Goal: Task Accomplishment & Management: Manage account settings

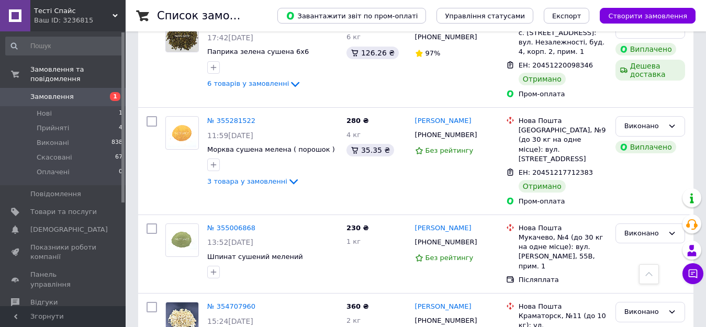
scroll to position [1330, 0]
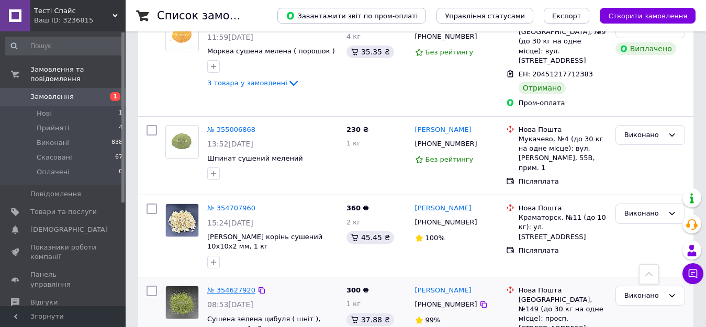
click at [228, 286] on link "№ 354627920" at bounding box center [231, 290] width 48 height 8
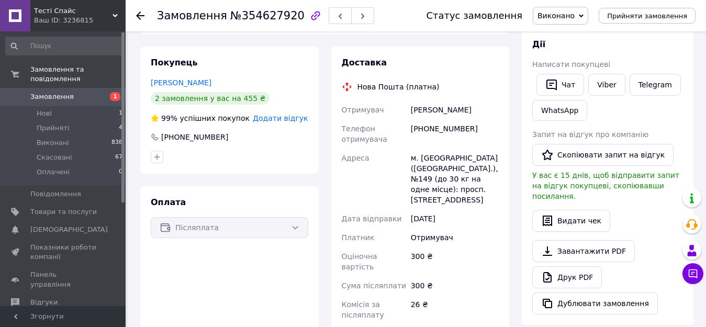
scroll to position [161, 0]
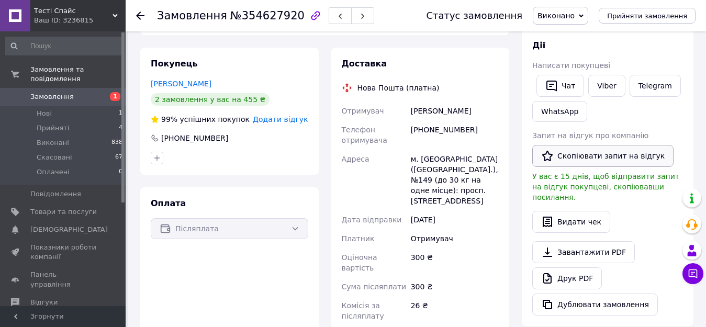
click at [619, 155] on button "Скопіювати запит на відгук" at bounding box center [602, 156] width 141 height 22
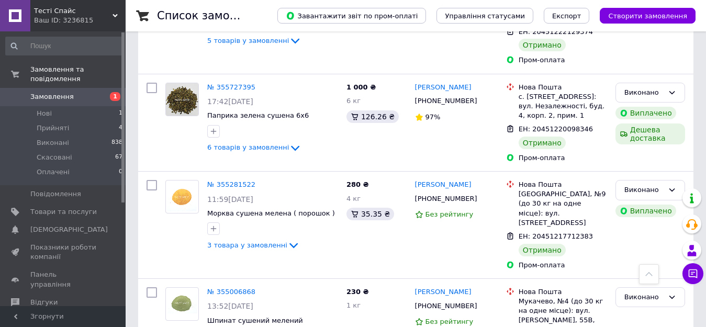
scroll to position [1184, 0]
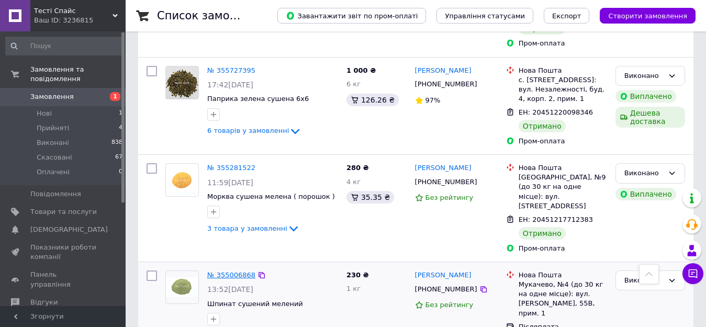
click at [226, 271] on link "№ 355006868" at bounding box center [231, 275] width 48 height 8
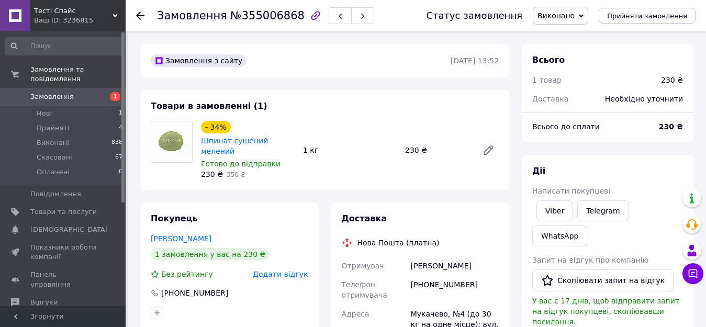
click at [62, 92] on span "Замовлення" at bounding box center [51, 96] width 43 height 9
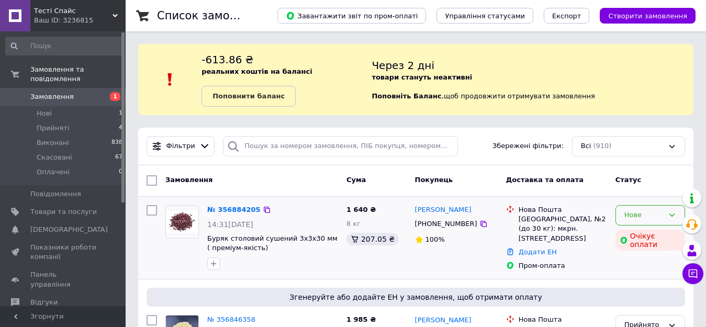
click at [676, 213] on div "Нове" at bounding box center [650, 215] width 70 height 20
click at [633, 271] on li "Скасовано" at bounding box center [650, 275] width 69 height 19
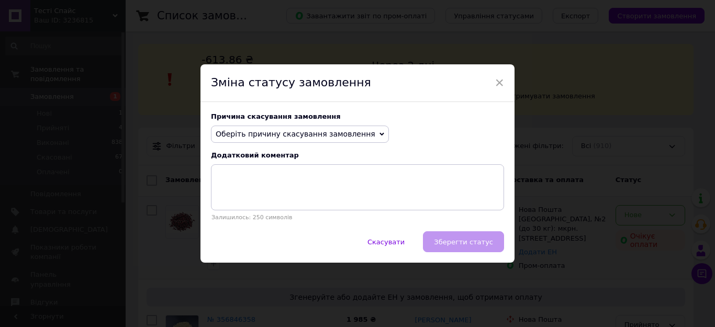
click at [379, 134] on icon at bounding box center [381, 134] width 5 height 5
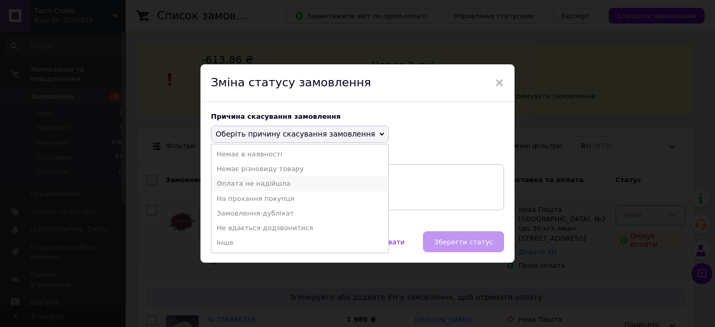
click at [274, 181] on li "Оплата не надійшла" at bounding box center [299, 183] width 177 height 15
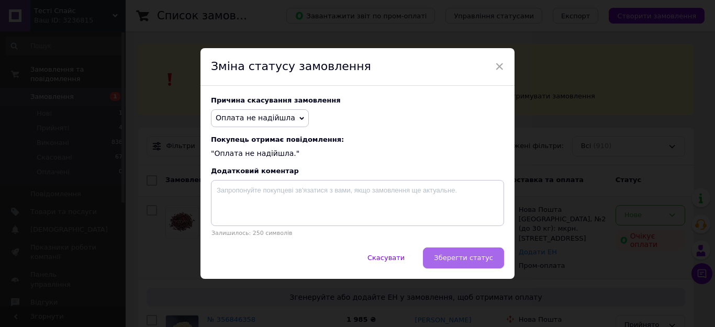
click at [468, 262] on span "Зберегти статус" at bounding box center [463, 258] width 59 height 8
